Goal: Task Accomplishment & Management: Manage account settings

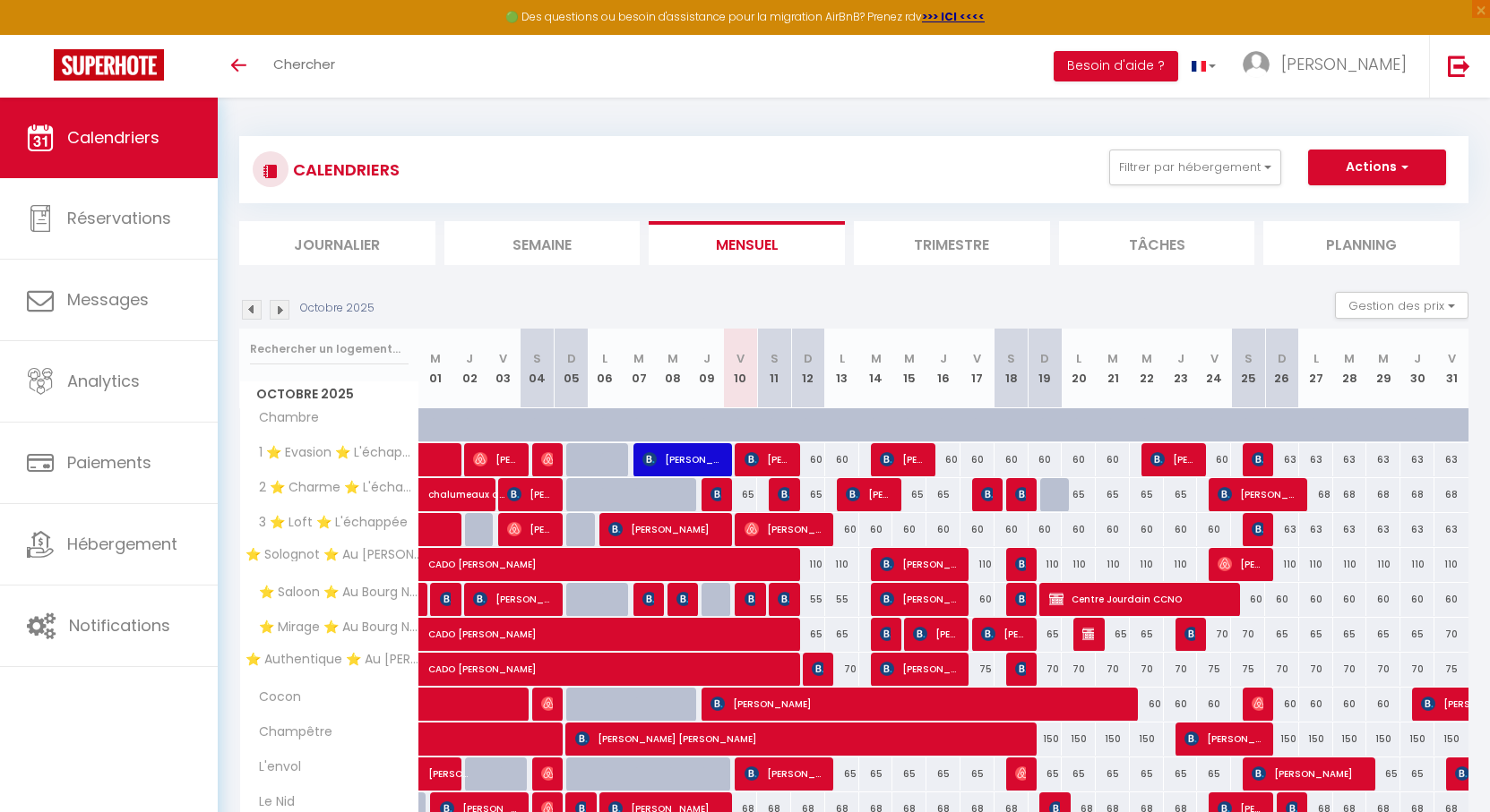
click at [724, 292] on div "Octobre 2025 Gestion des prix Nb Nuits minimum Règles Disponibilité" at bounding box center [854, 310] width 1229 height 37
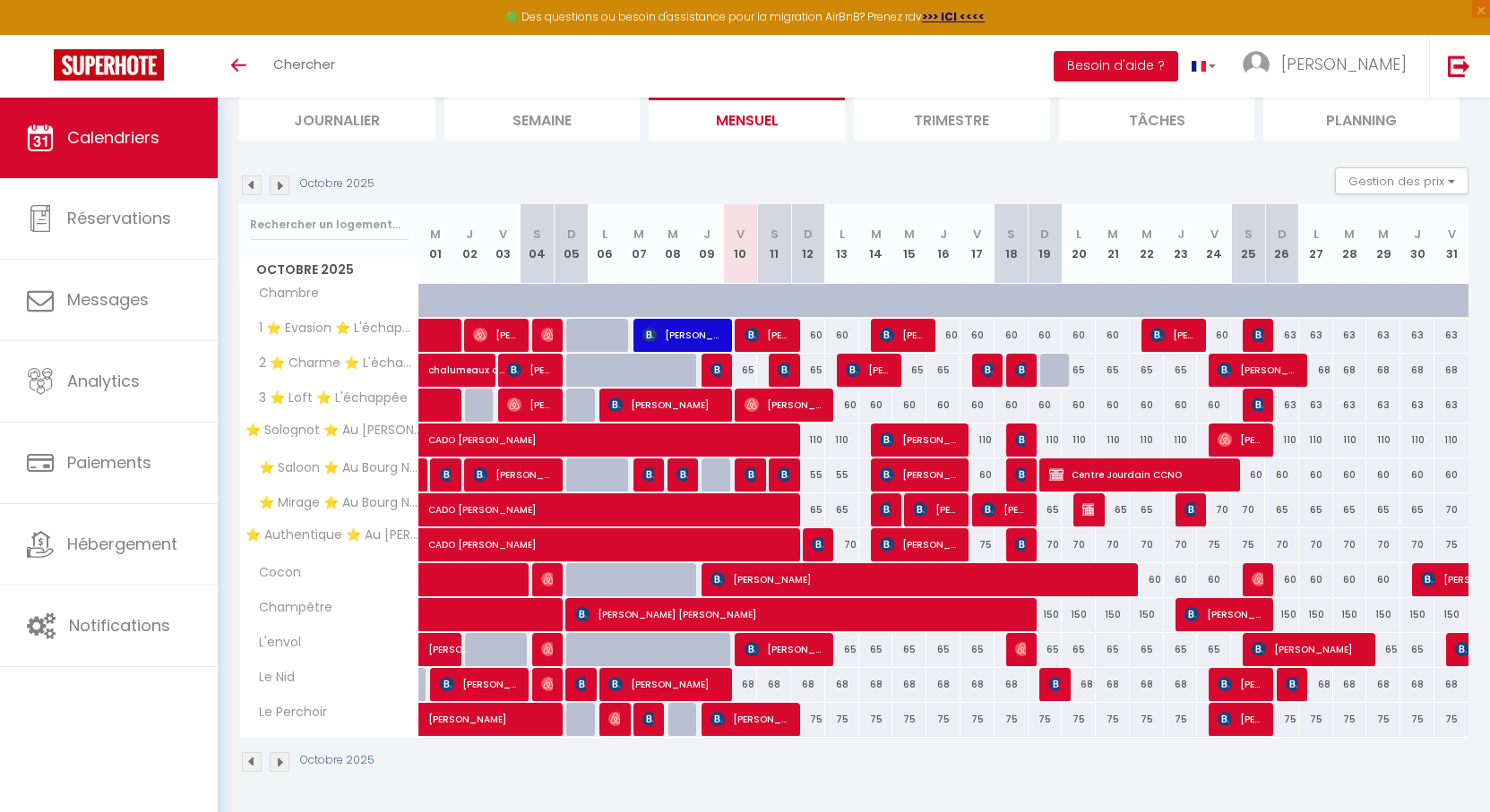
scroll to position [125, 0]
drag, startPoint x: 724, startPoint y: 177, endPoint x: 644, endPoint y: 166, distance: 80.8
click at [669, 177] on div "Octobre 2025 Gestion des prix Nb Nuits minimum Règles Disponibilité" at bounding box center [854, 186] width 1229 height 37
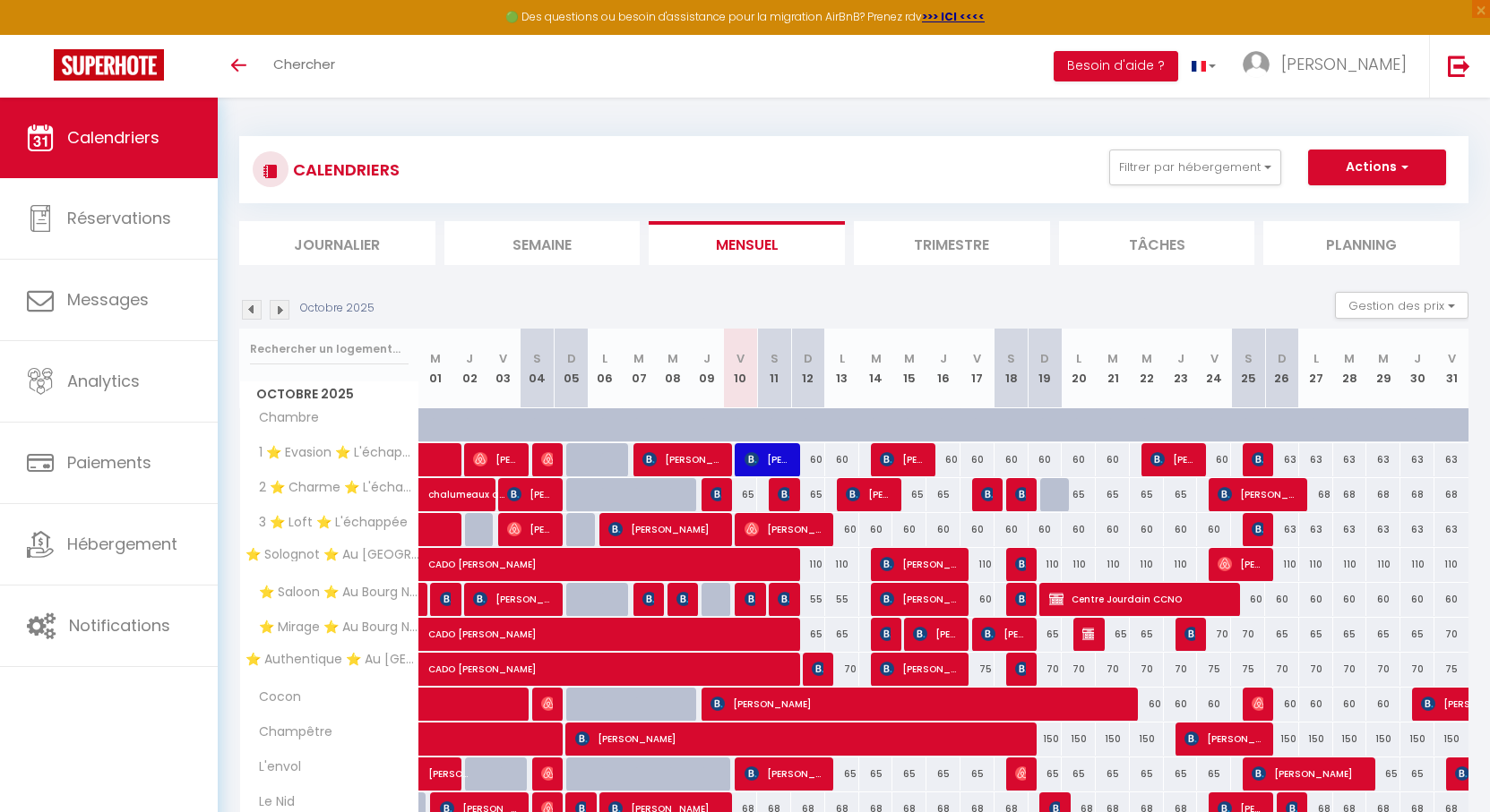
scroll to position [125, 0]
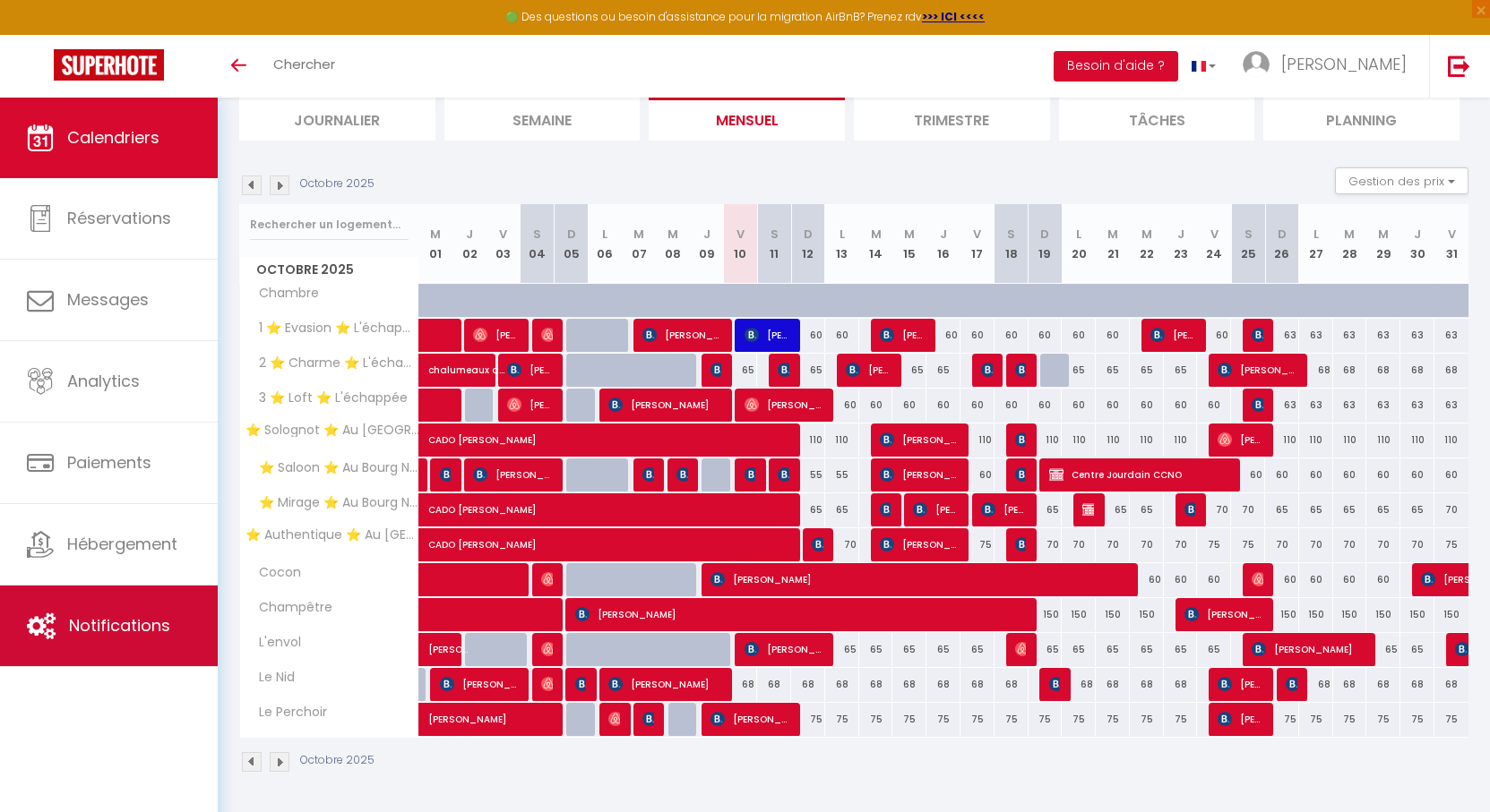
click at [123, 610] on link "Notifications" at bounding box center [109, 626] width 218 height 80
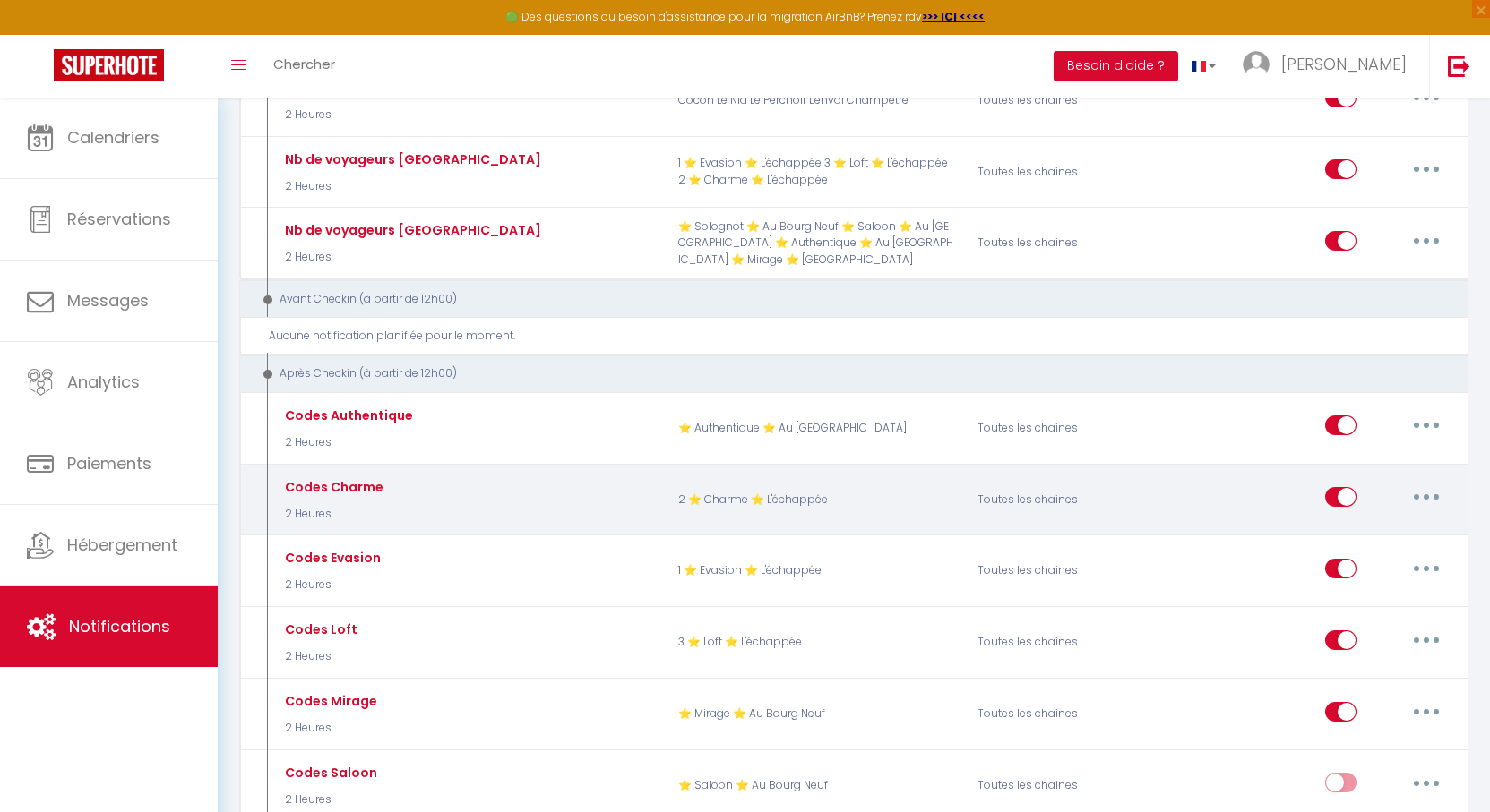
scroll to position [985, 0]
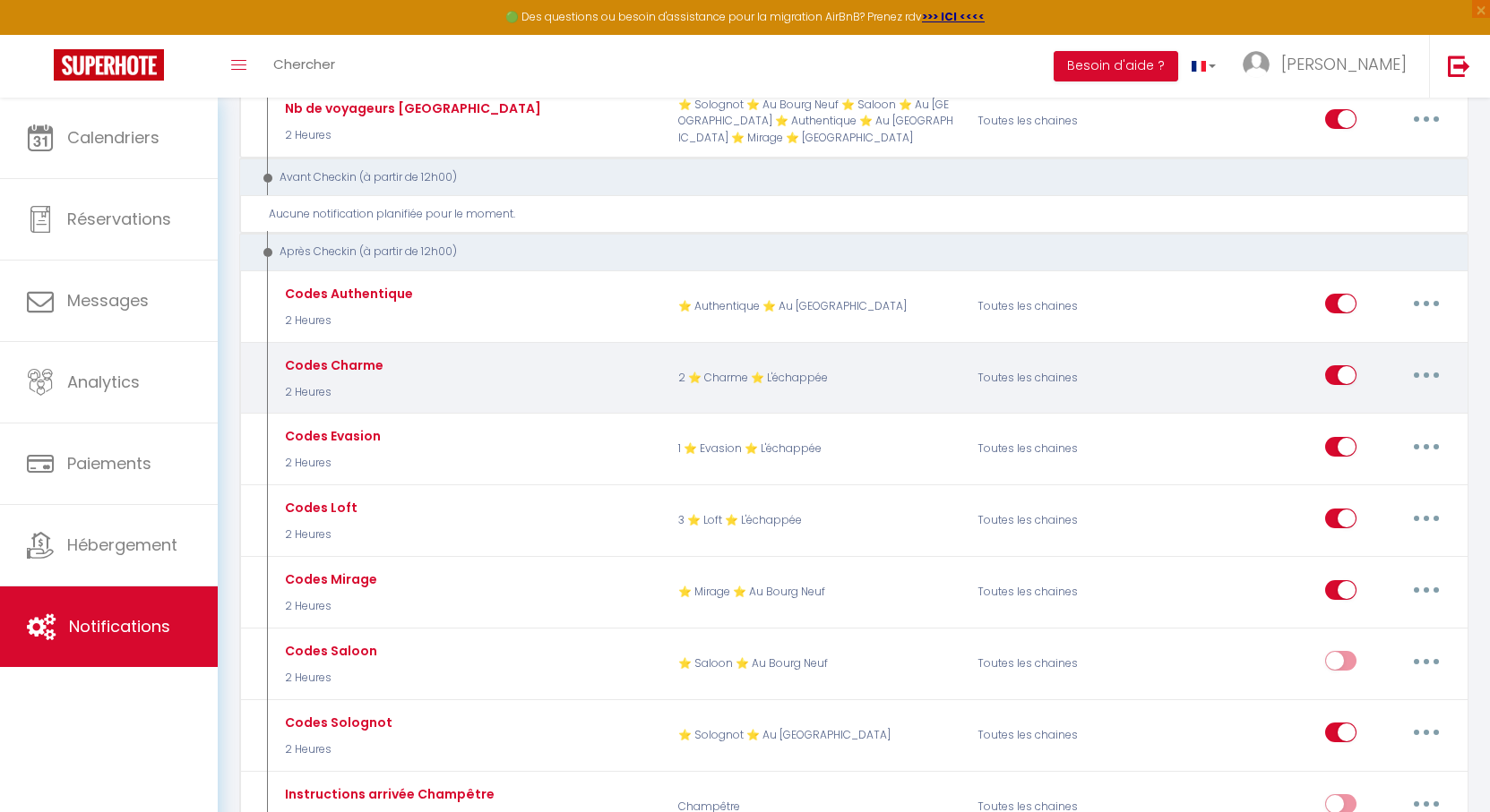
click at [1351, 365] on input "checkbox" at bounding box center [1341, 379] width 31 height 27
checkbox input "false"
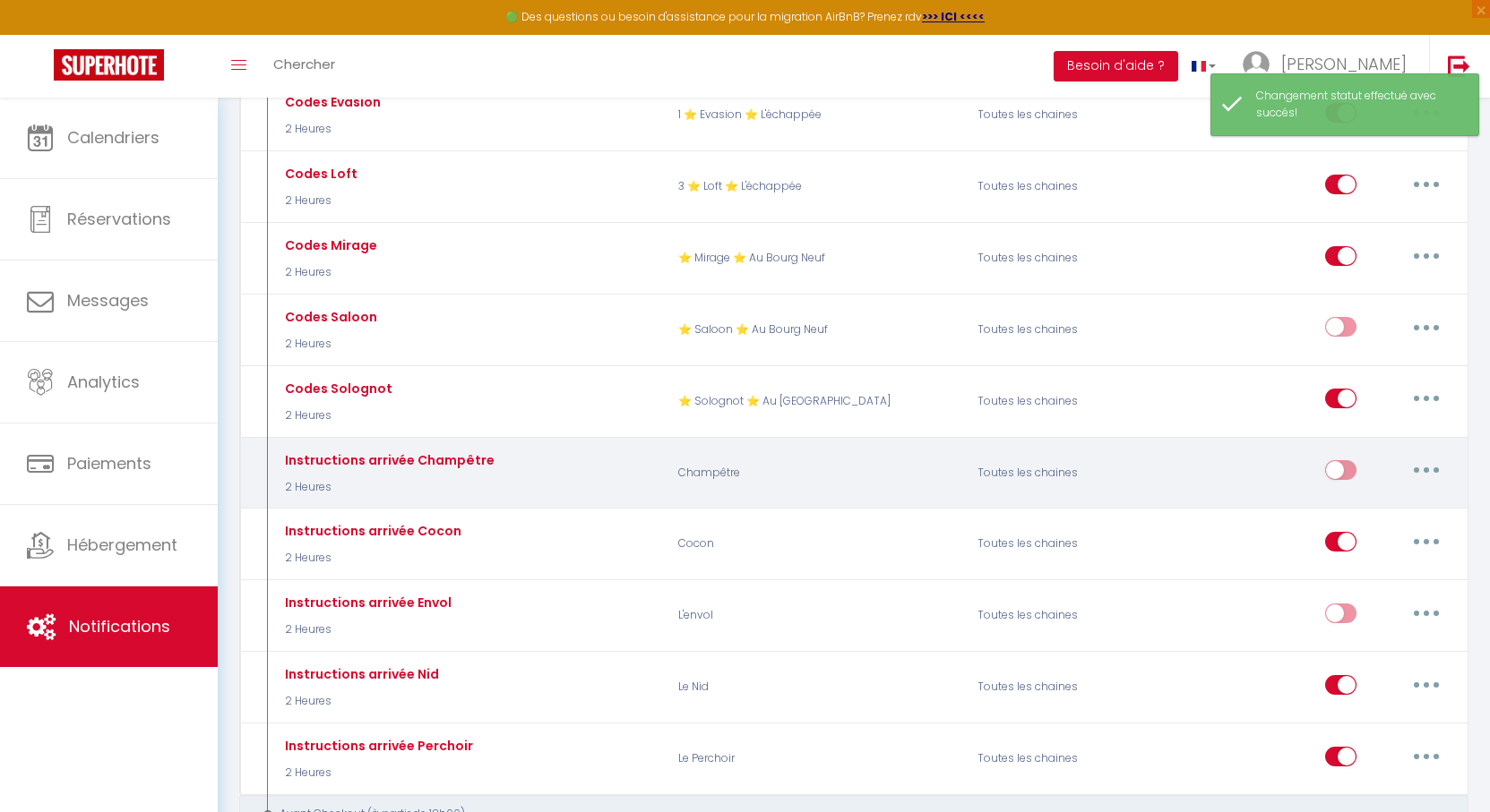
scroll to position [1344, 0]
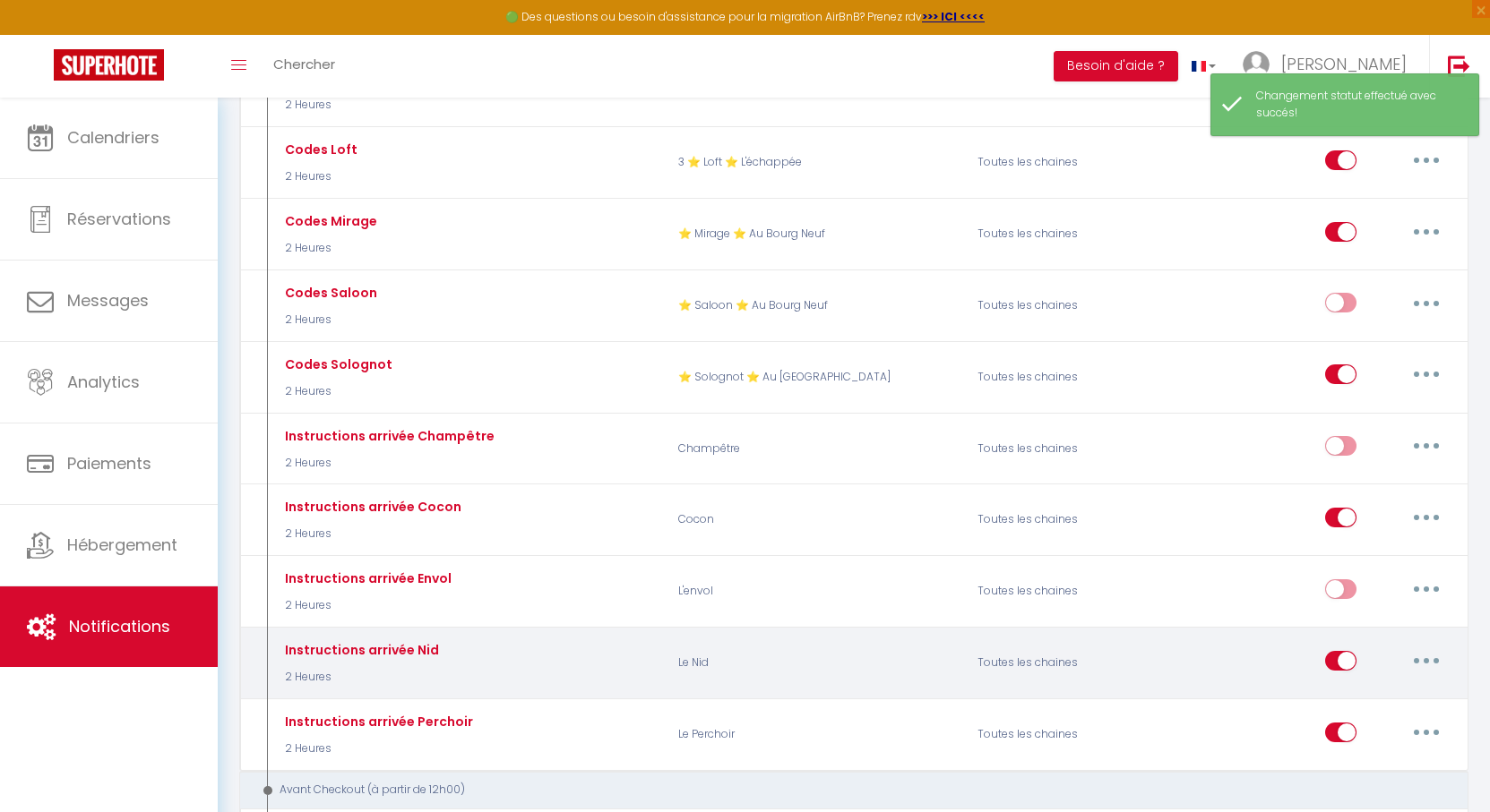
click at [1363, 644] on div "Editer Dupliquer Tester Supprimer" at bounding box center [1388, 664] width 126 height 52
click at [1316, 638] on div "Editer Dupliquer Tester Supprimer" at bounding box center [1315, 664] width 300 height 52
click at [1328, 651] on input "checkbox" at bounding box center [1341, 665] width 31 height 27
checkbox input "false"
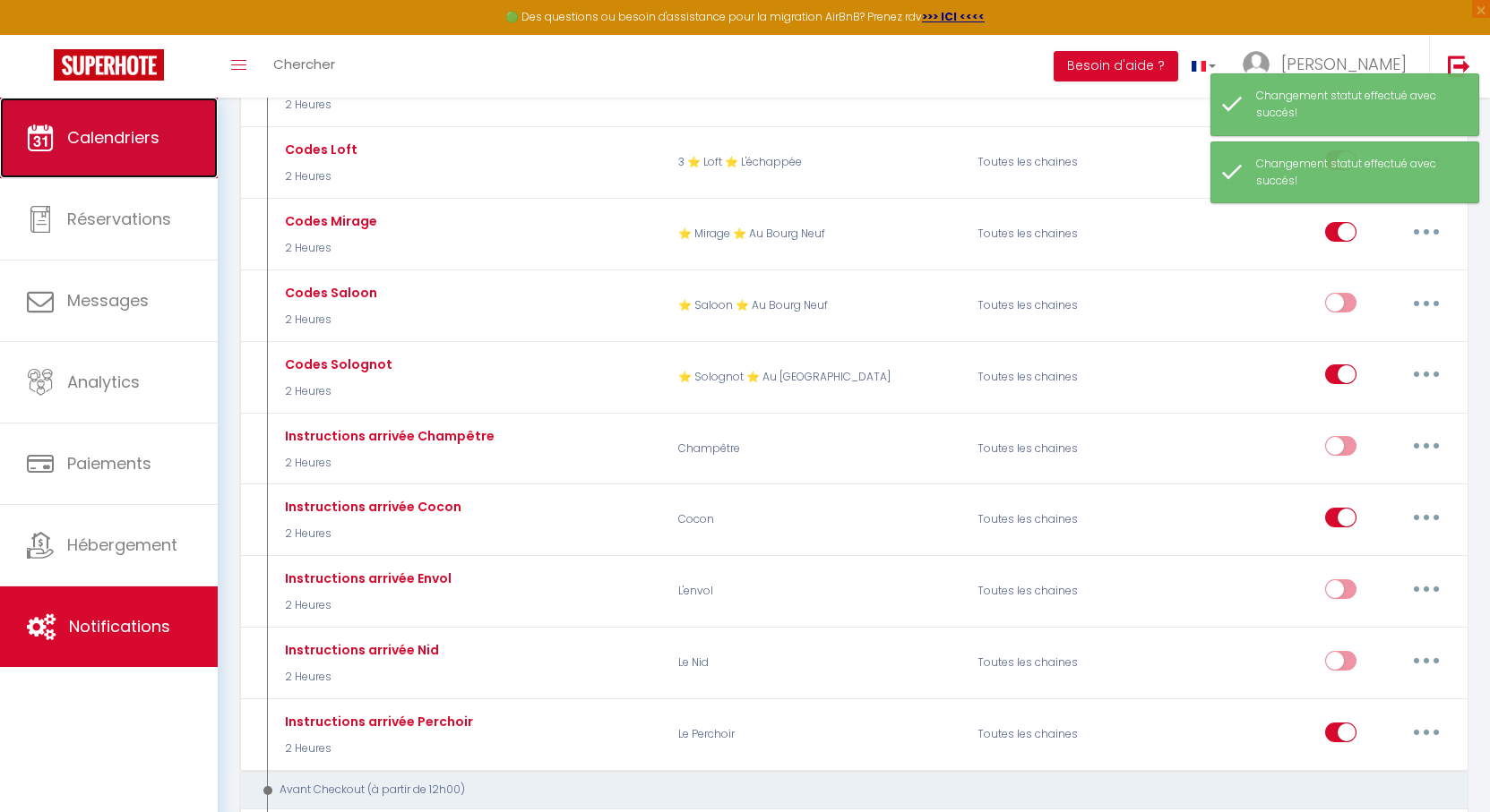
click at [118, 146] on span "Calendriers" at bounding box center [112, 137] width 92 height 22
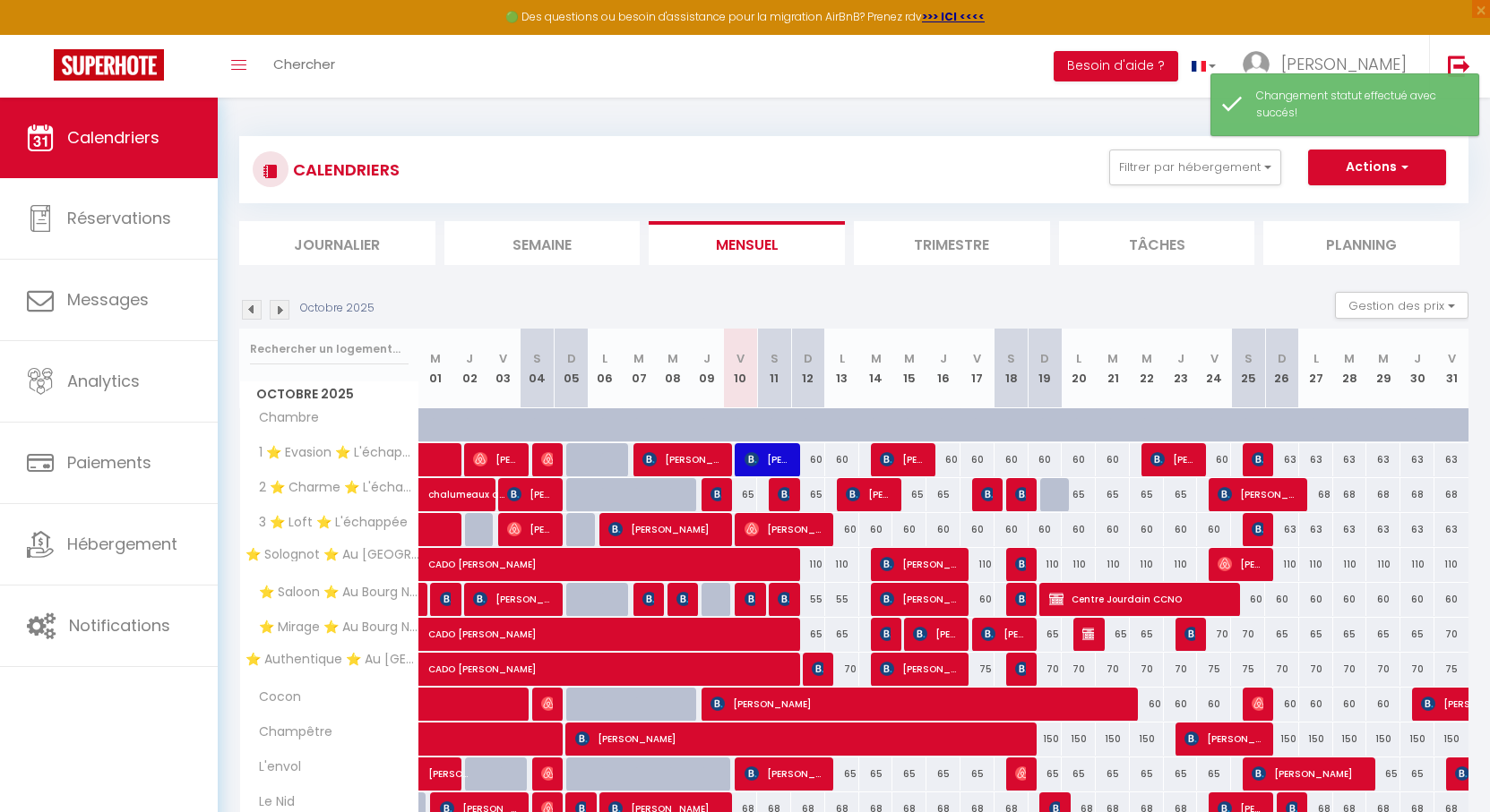
drag, startPoint x: 639, startPoint y: 139, endPoint x: 593, endPoint y: 135, distance: 46.2
click at [613, 135] on div "CALENDRIERS Filtrer par hébergement Orleans ⭐ Solognot ⭐ Au Bourg Neuf ⭐ Saloon…" at bounding box center [854, 517] width 1229 height 796
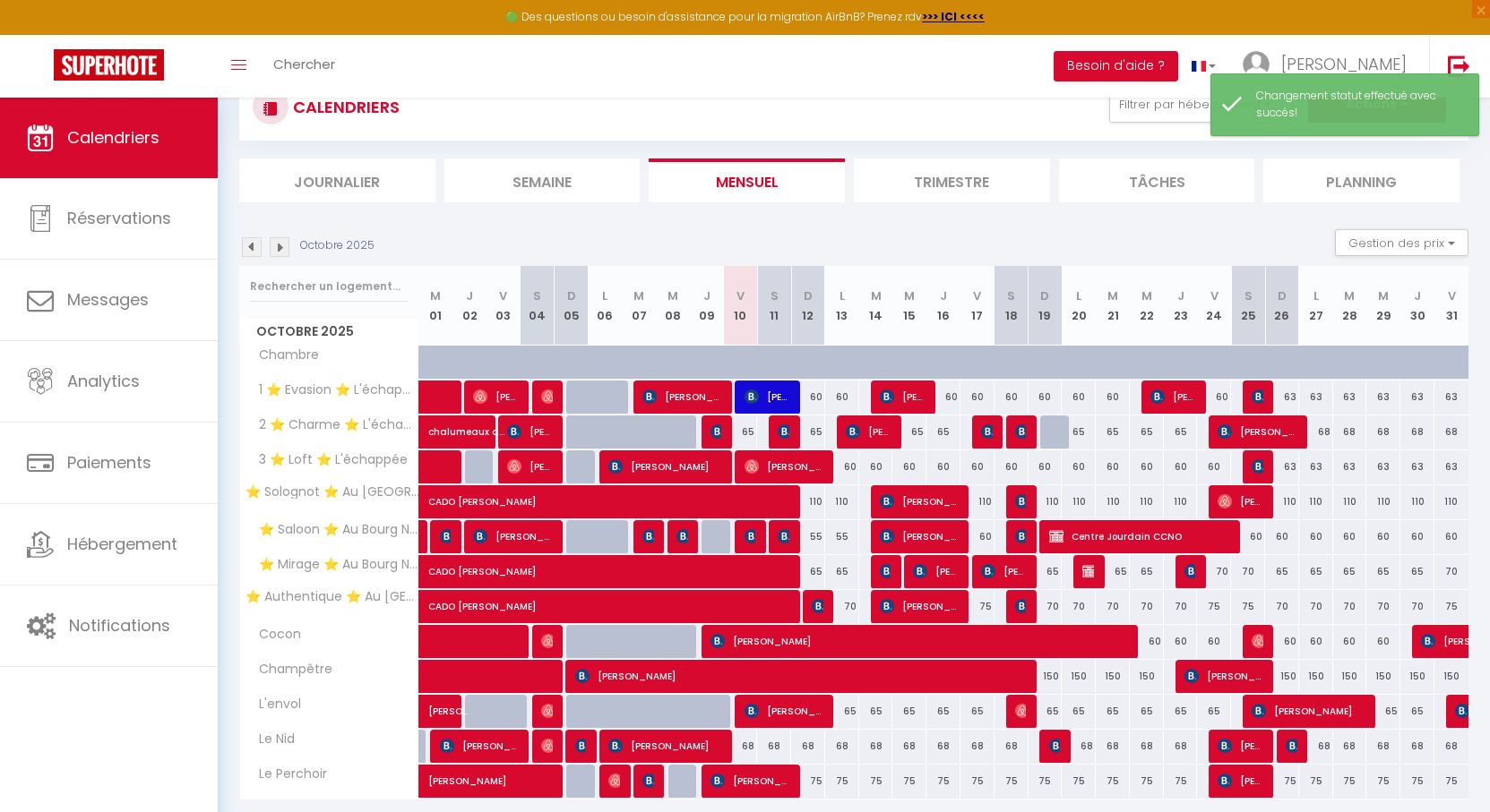
scroll to position [125, 0]
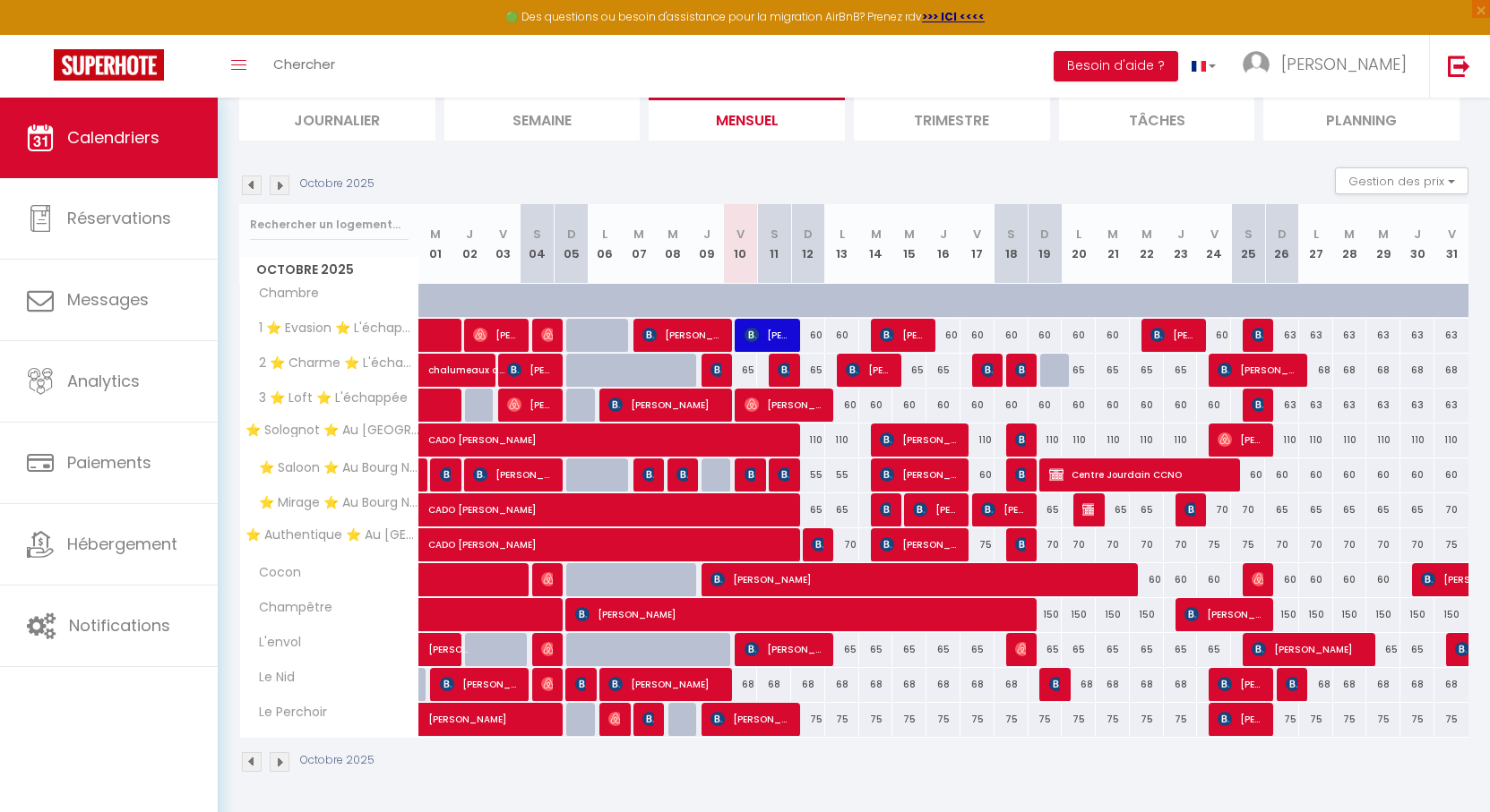
drag, startPoint x: 683, startPoint y: 176, endPoint x: 663, endPoint y: 172, distance: 20.4
click at [663, 172] on div "Octobre 2025 Gestion des prix Nb Nuits minimum Règles Disponibilité" at bounding box center [854, 186] width 1229 height 37
drag, startPoint x: 750, startPoint y: 175, endPoint x: 699, endPoint y: 174, distance: 51.0
click at [699, 174] on div "Octobre 2025 Gestion des prix Nb Nuits minimum Règles Disponibilité" at bounding box center [854, 186] width 1229 height 37
